Goal: Obtain resource: Download file/media

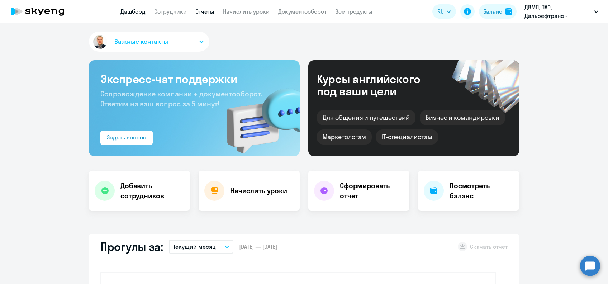
click at [207, 9] on link "Отчеты" at bounding box center [204, 11] width 19 height 7
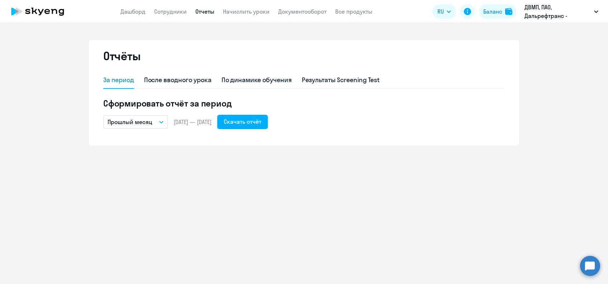
click at [135, 124] on p "Прошлый месяц" at bounding box center [129, 121] width 45 height 9
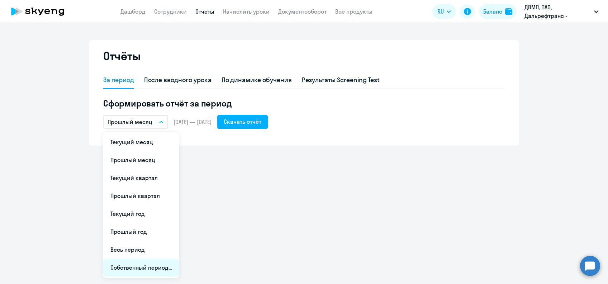
click at [143, 274] on li "Собственный период..." at bounding box center [141, 267] width 76 height 18
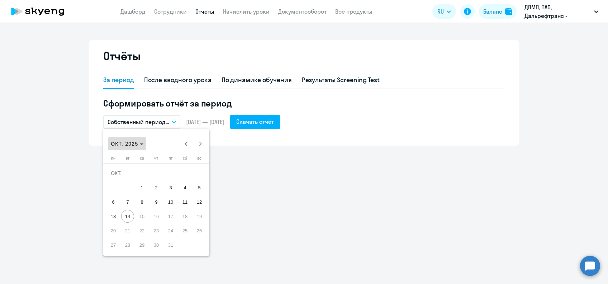
click at [145, 139] on span "Choose month and year" at bounding box center [127, 143] width 38 height 17
click at [189, 237] on span "2025" at bounding box center [194, 237] width 23 height 13
click at [121, 179] on span "ЯНВ." at bounding box center [118, 180] width 23 height 13
click at [141, 189] on span "1" at bounding box center [141, 187] width 13 height 13
click at [200, 145] on span "Next month" at bounding box center [200, 143] width 14 height 14
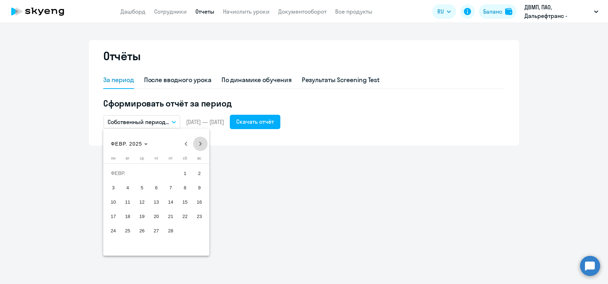
click at [200, 145] on span "Next month" at bounding box center [200, 143] width 14 height 14
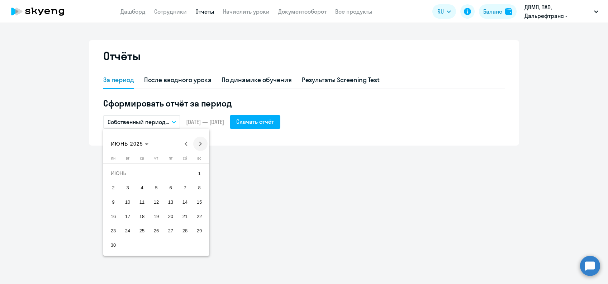
click at [200, 145] on span "Next month" at bounding box center [200, 143] width 14 height 14
click at [129, 216] on span "14" at bounding box center [127, 216] width 13 height 13
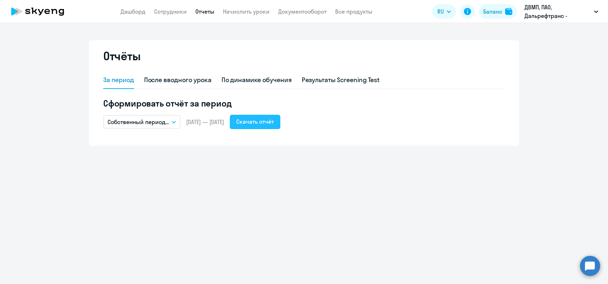
click at [274, 120] on div "Скачать отчёт" at bounding box center [255, 121] width 38 height 9
